Goal: Find specific page/section: Find specific page/section

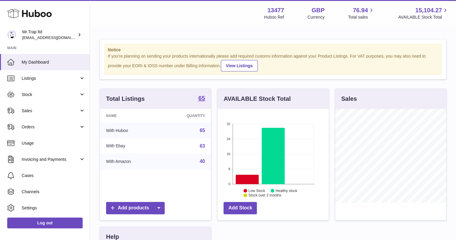
scroll to position [94, 111]
click at [38, 112] on span "Sales" at bounding box center [50, 111] width 57 height 6
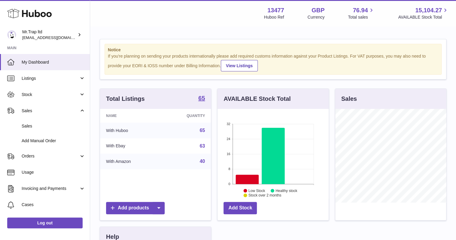
click at [37, 127] on span "Sales" at bounding box center [54, 127] width 64 height 6
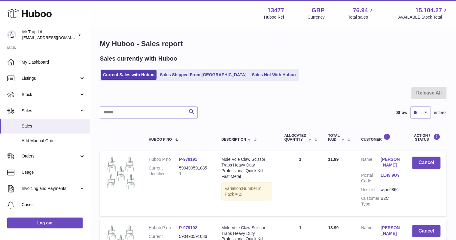
click at [250, 79] on link "Sales Not With Huboo" at bounding box center [274, 75] width 48 height 10
